Goal: Navigation & Orientation: Find specific page/section

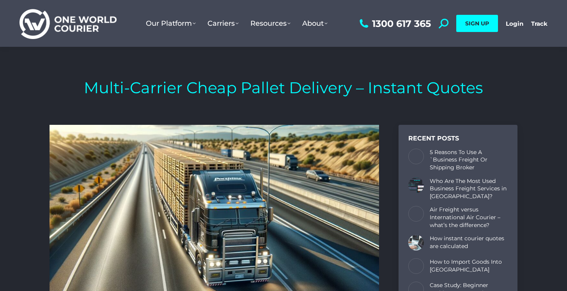
scroll to position [3084, 468]
click at [516, 24] on link "Login" at bounding box center [514, 23] width 18 height 7
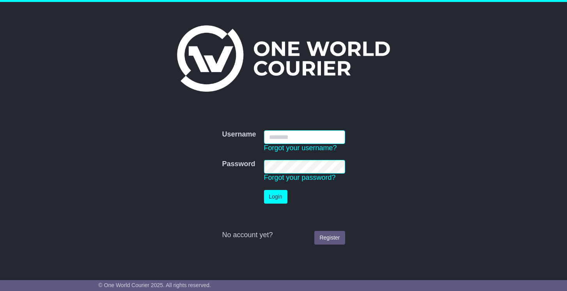
type input "**********"
click at [275, 196] on button "Login" at bounding box center [275, 197] width 23 height 14
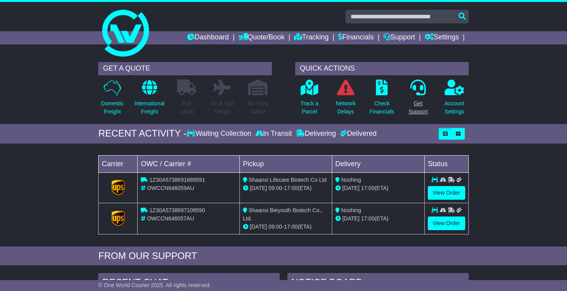
click at [418, 93] on icon at bounding box center [418, 87] width 16 height 16
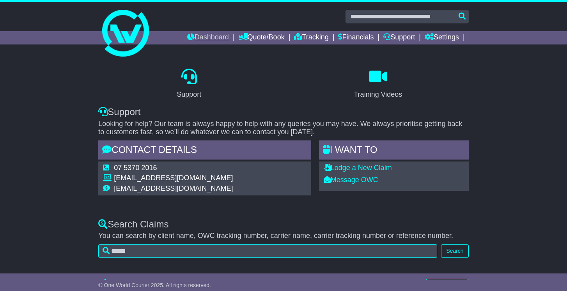
click at [204, 36] on link "Dashboard" at bounding box center [208, 37] width 42 height 13
